Goal: Navigation & Orientation: Find specific page/section

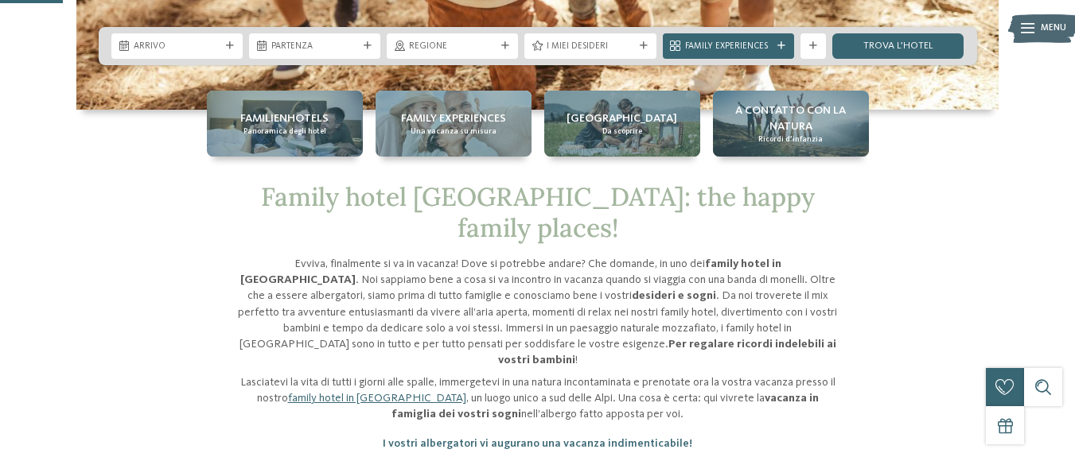
scroll to position [286, 0]
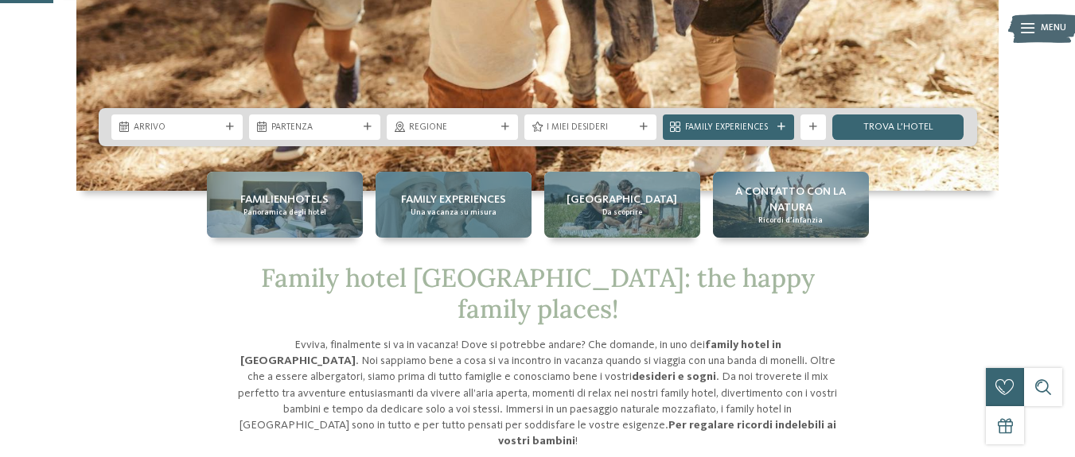
click at [513, 205] on div "Family experiences Una vacanza su misura" at bounding box center [454, 205] width 156 height 66
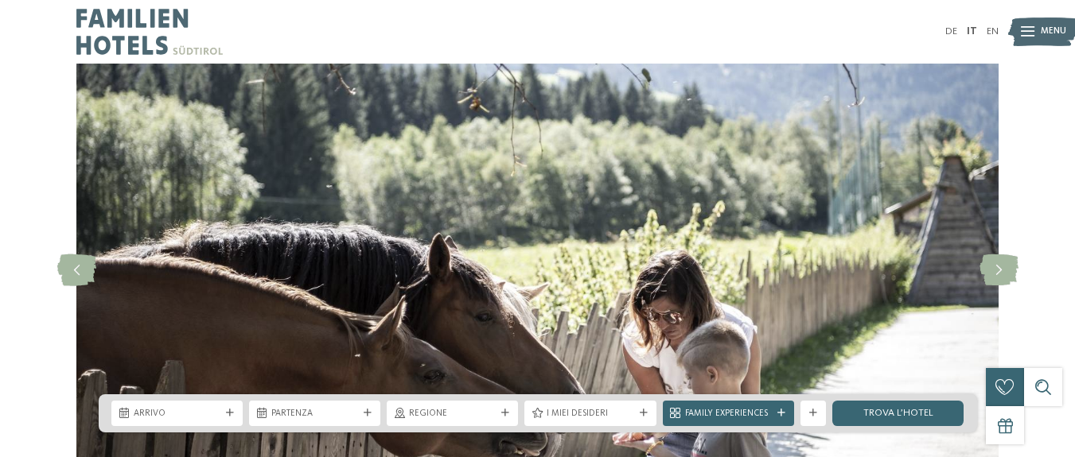
drag, startPoint x: 68, startPoint y: 2, endPoint x: 123, endPoint y: 19, distance: 56.6
click at [123, 19] on div "DE IT EN" at bounding box center [537, 32] width 1075 height 64
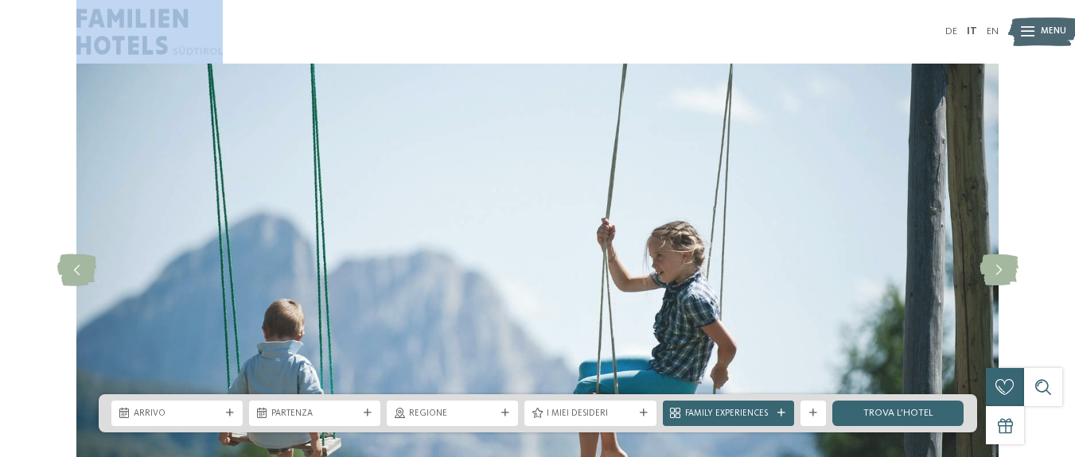
drag, startPoint x: 61, startPoint y: 13, endPoint x: 185, endPoint y: 26, distance: 124.9
click at [185, 26] on div "DE IT EN" at bounding box center [537, 32] width 1075 height 64
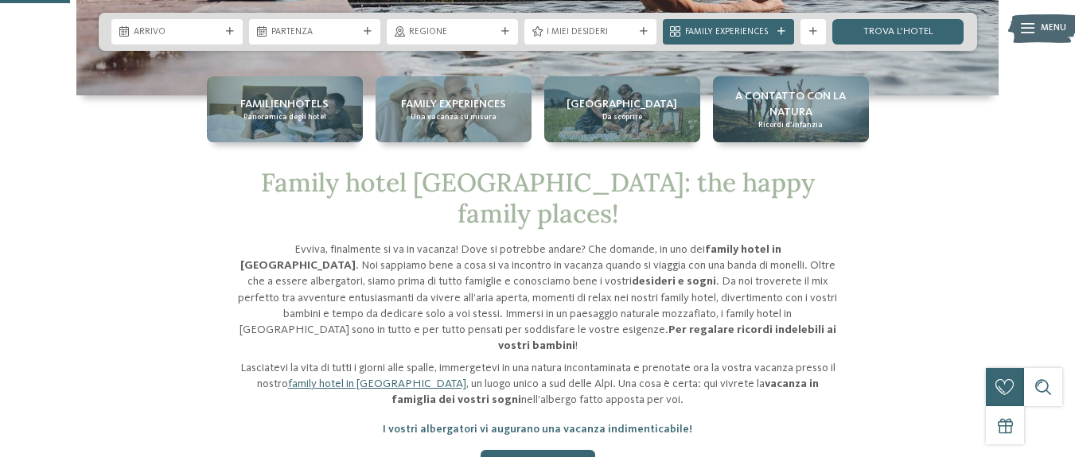
scroll to position [286, 0]
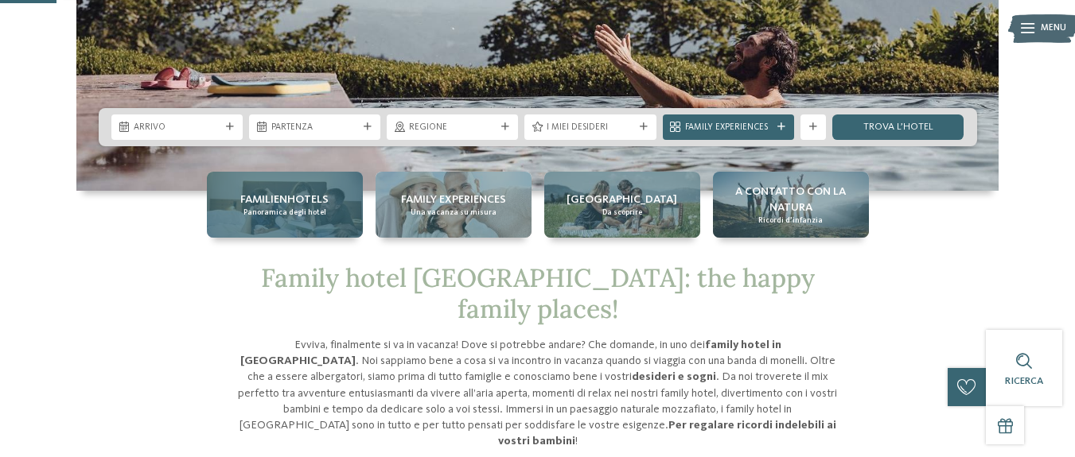
click at [289, 225] on div "Familienhotels Panoramica degli hotel" at bounding box center [285, 205] width 156 height 66
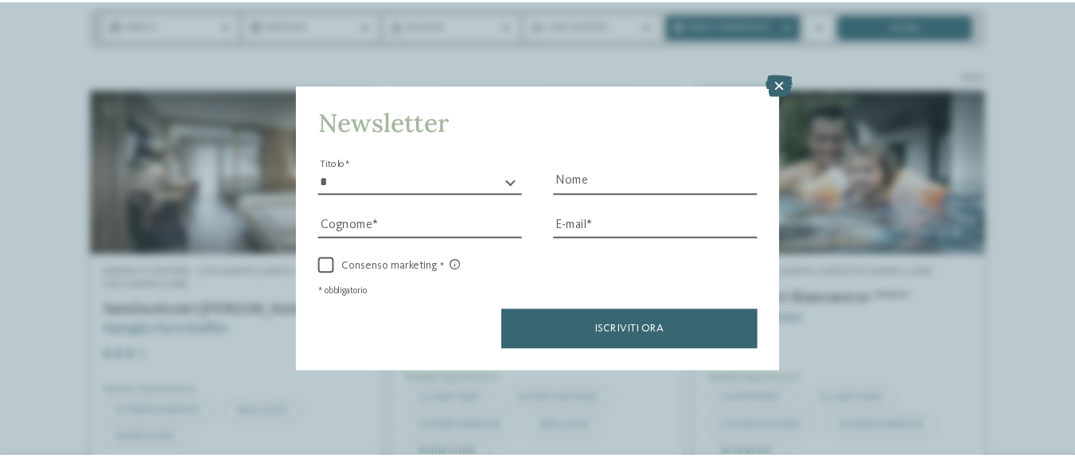
scroll to position [286, 0]
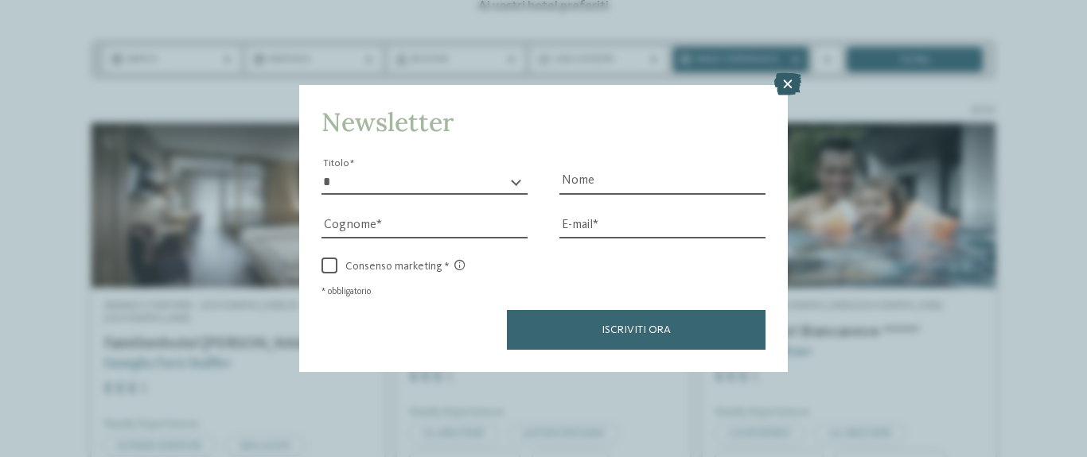
click at [785, 81] on icon at bounding box center [787, 84] width 27 height 22
